Goal: Information Seeking & Learning: Learn about a topic

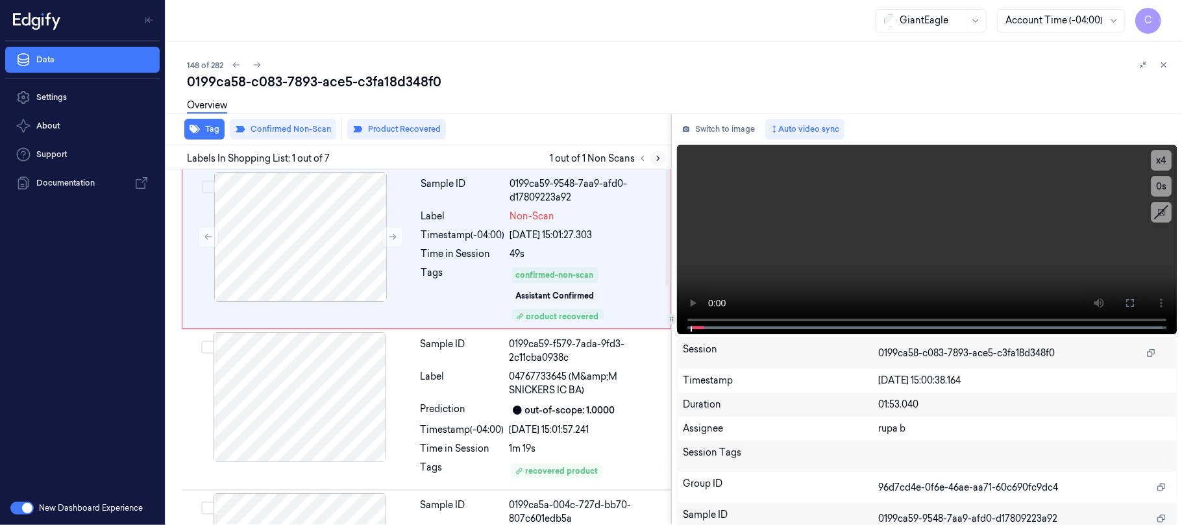
click at [654, 157] on icon at bounding box center [658, 158] width 9 height 9
click at [388, 241] on button at bounding box center [392, 237] width 21 height 21
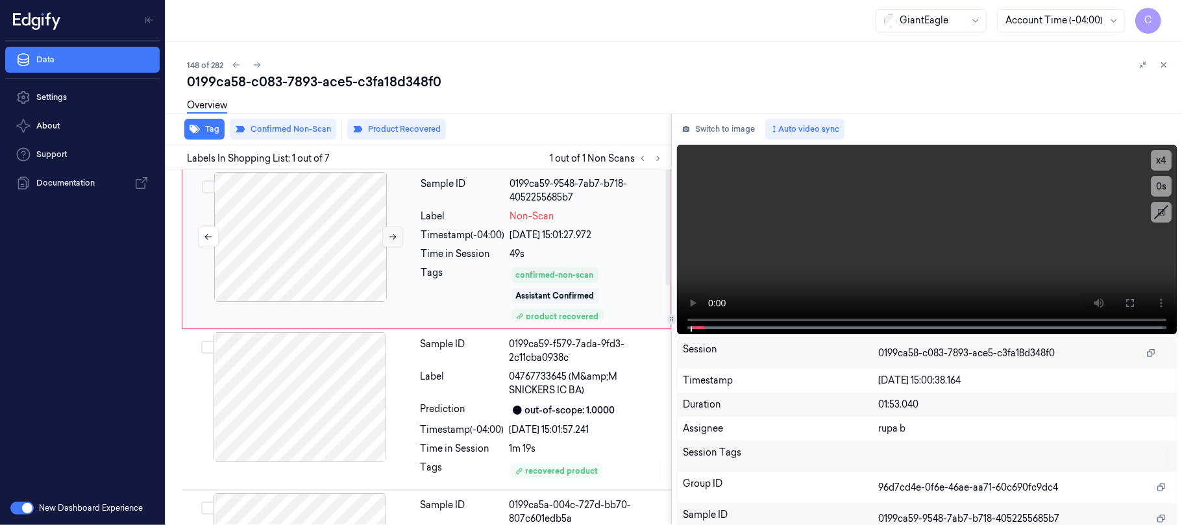
click at [388, 241] on button at bounding box center [392, 237] width 21 height 21
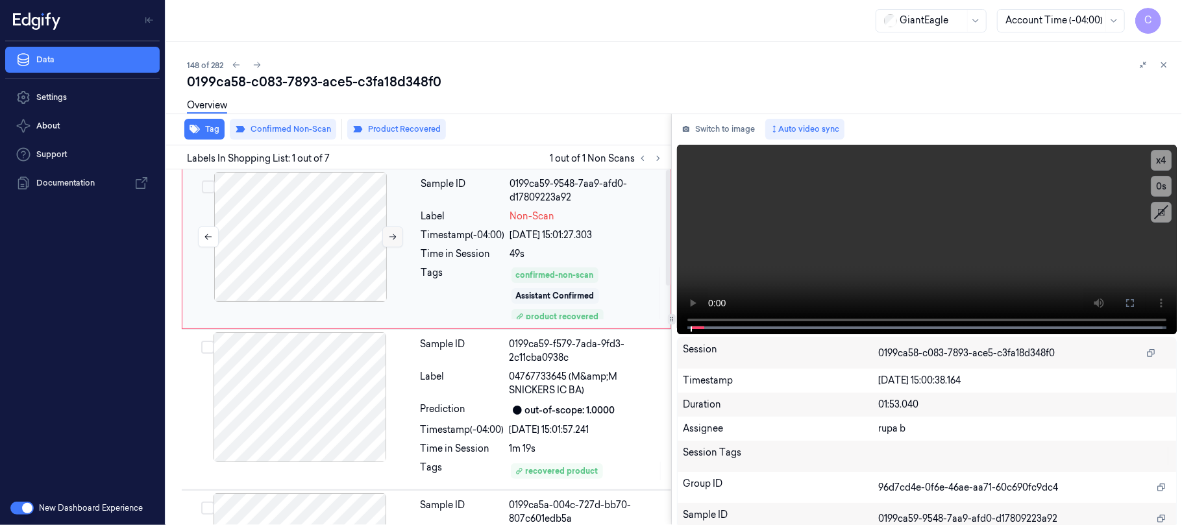
click at [388, 241] on button at bounding box center [392, 237] width 21 height 21
click at [1127, 304] on icon at bounding box center [1130, 303] width 10 height 10
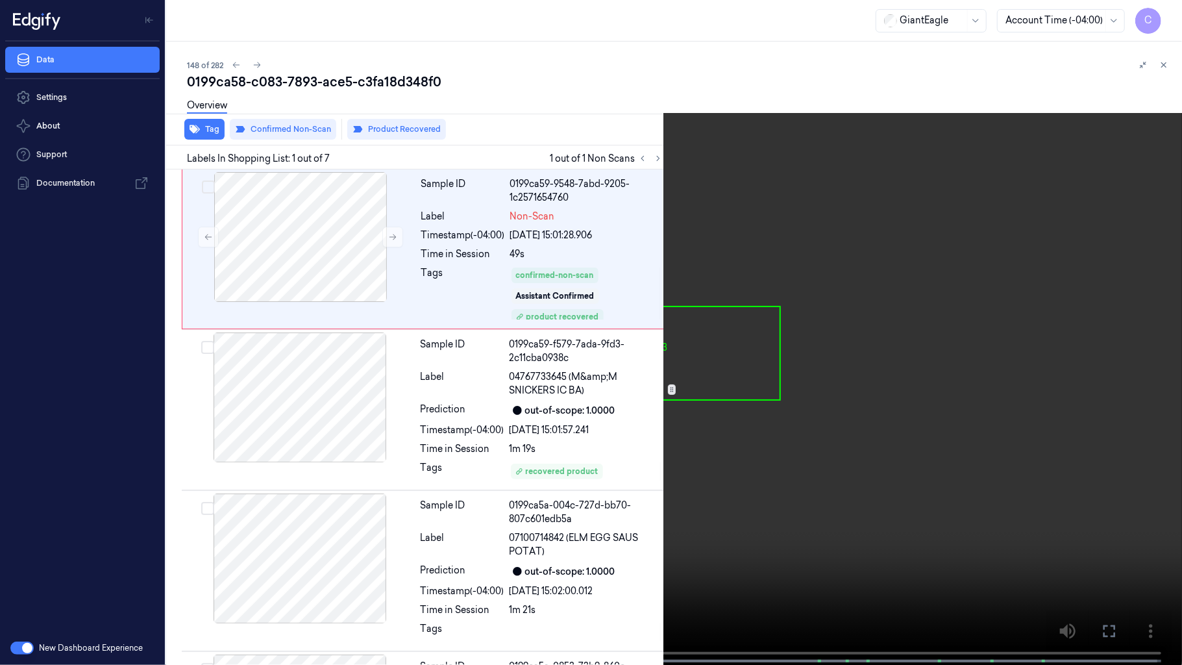
click at [565, 411] on video at bounding box center [591, 333] width 1182 height 667
click at [559, 436] on video at bounding box center [591, 333] width 1182 height 667
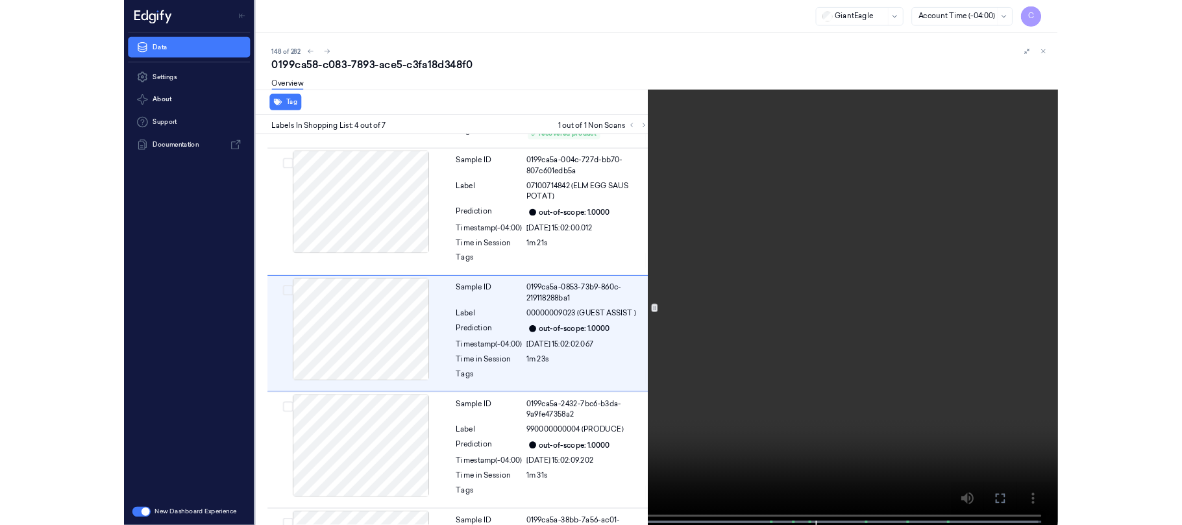
scroll to position [309, 0]
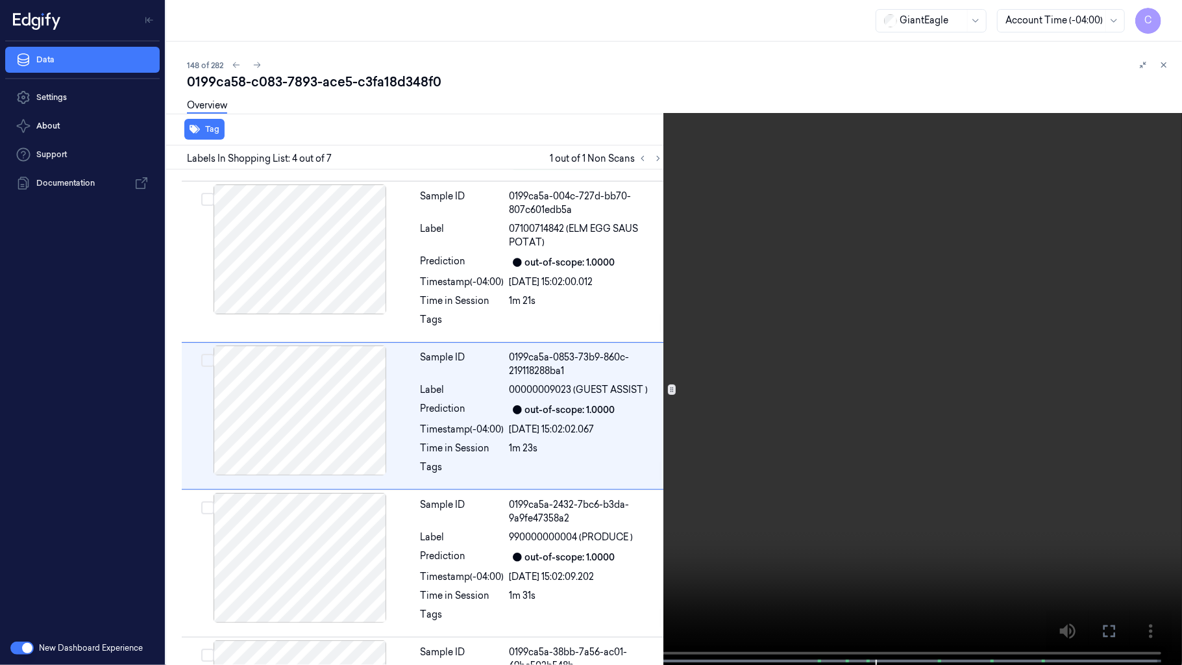
click at [558, 468] on video at bounding box center [591, 333] width 1182 height 667
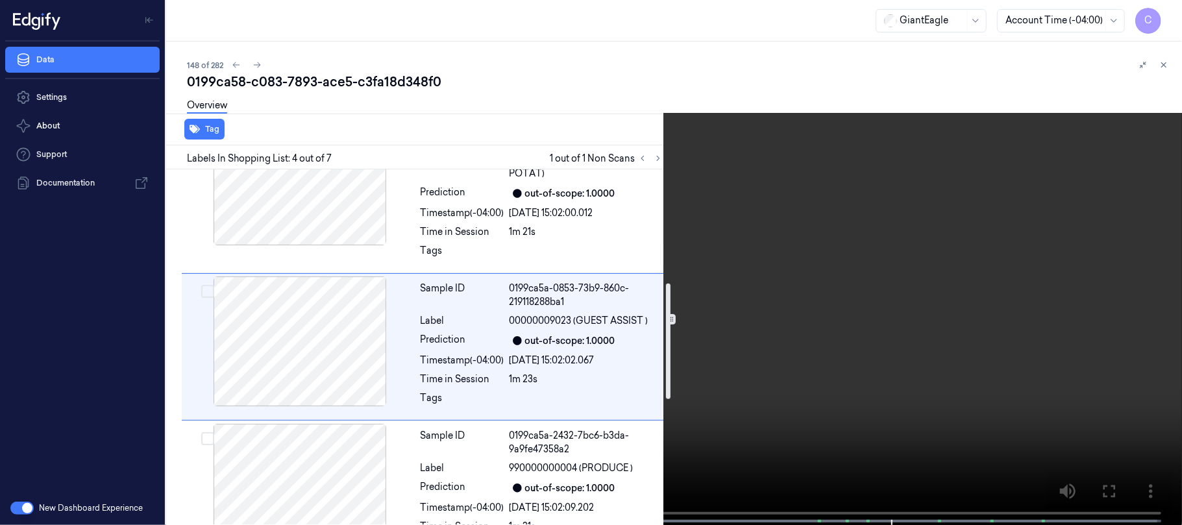
scroll to position [432, 0]
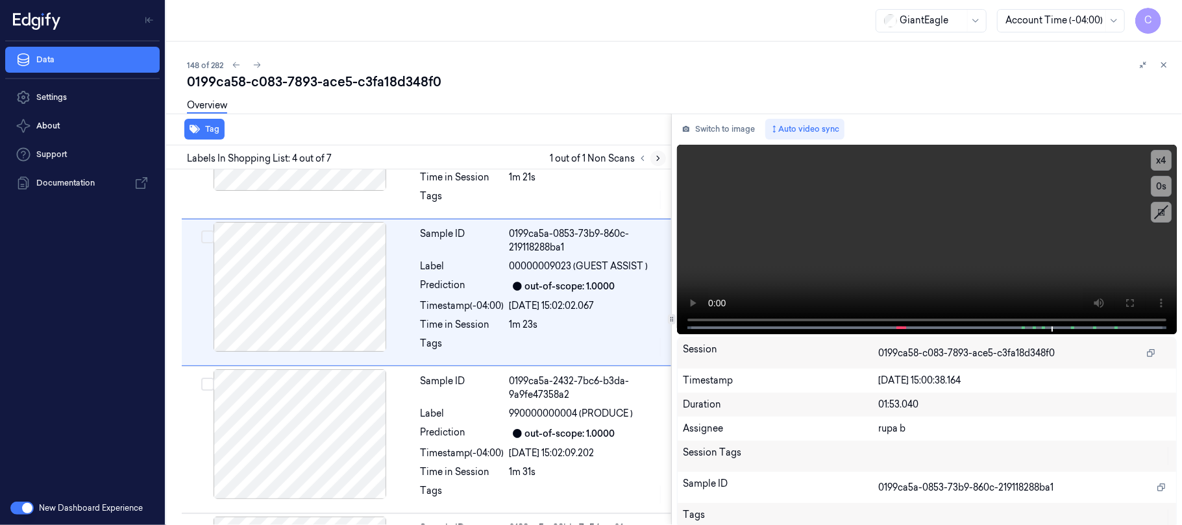
click at [665, 160] on button at bounding box center [658, 159] width 16 height 16
click at [643, 158] on icon at bounding box center [642, 158] width 9 height 9
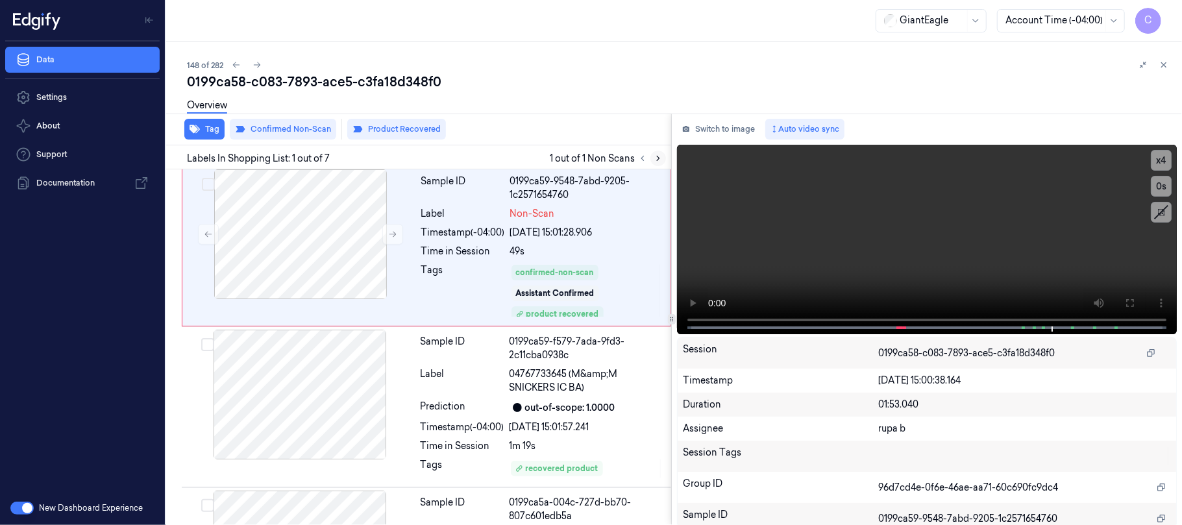
scroll to position [0, 0]
